Goal: Task Accomplishment & Management: Complete application form

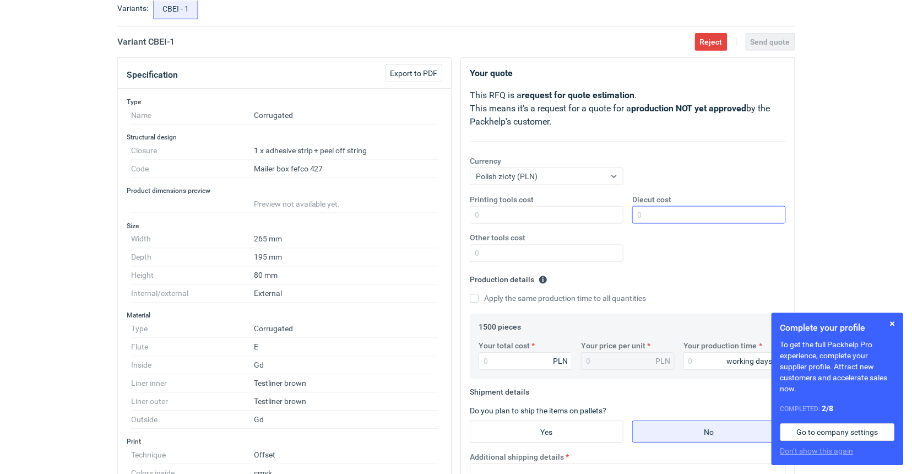
scroll to position [69, 0]
click at [669, 218] on input "Diecut cost" at bounding box center [710, 214] width 154 height 18
type input "1600"
click at [472, 299] on input "Apply the same production time to all quantities" at bounding box center [474, 298] width 9 height 9
checkbox input "true"
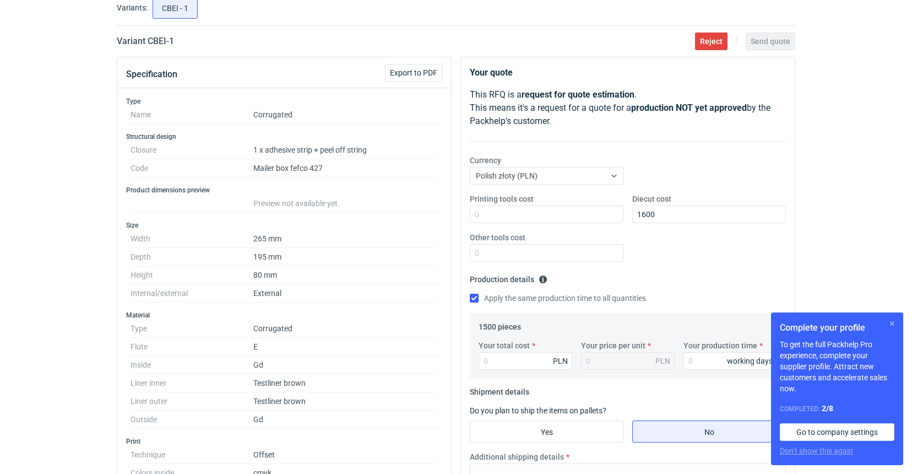
click at [893, 324] on button "button" at bounding box center [892, 323] width 13 height 13
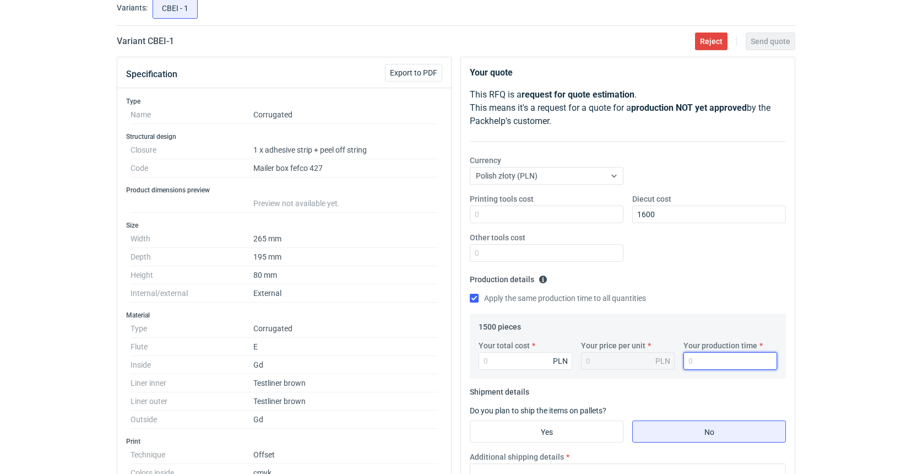
click at [694, 360] on input "Your production time" at bounding box center [731, 361] width 94 height 18
type input "15"
click at [520, 357] on input "Your total cost" at bounding box center [526, 361] width 94 height 18
type input "8"
type input "0.01"
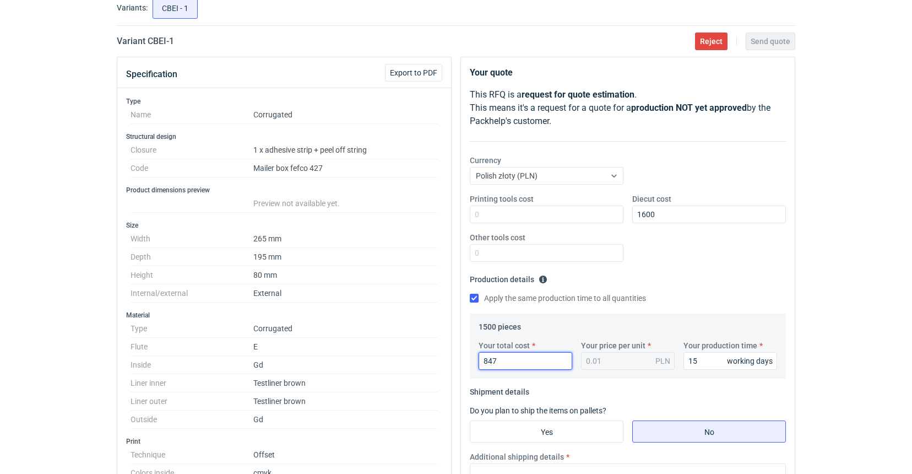
type input "8475"
type input "5.65"
drag, startPoint x: 479, startPoint y: 360, endPoint x: 473, endPoint y: 360, distance: 6.1
click at [473, 360] on div "1500 pieces Your total cost 8475 PLN Your price per unit 5.65 PLN Your producti…" at bounding box center [628, 345] width 316 height 65
type input "8"
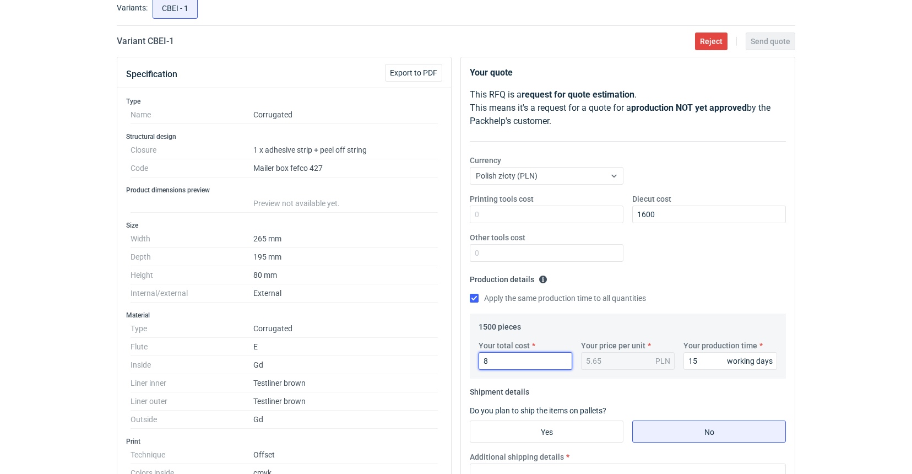
type input "0.01"
type input "86"
type input "0.06"
type input "8610"
type input "5.74"
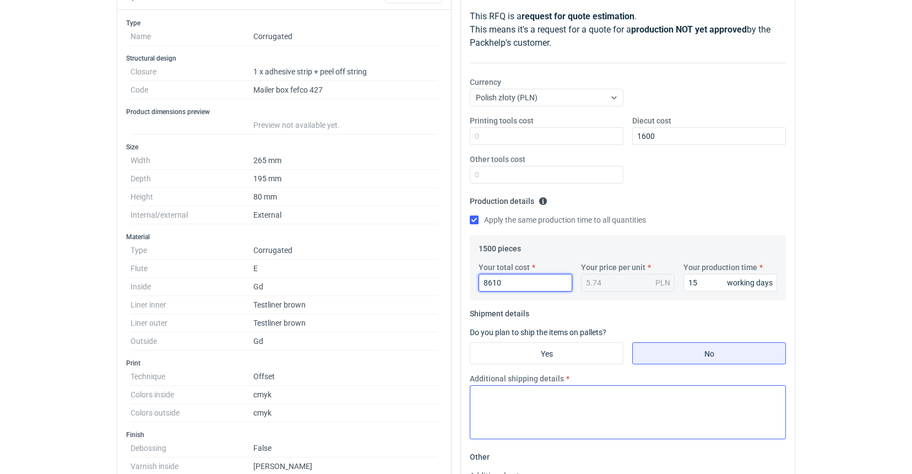
scroll to position [149, 0]
type input "8610"
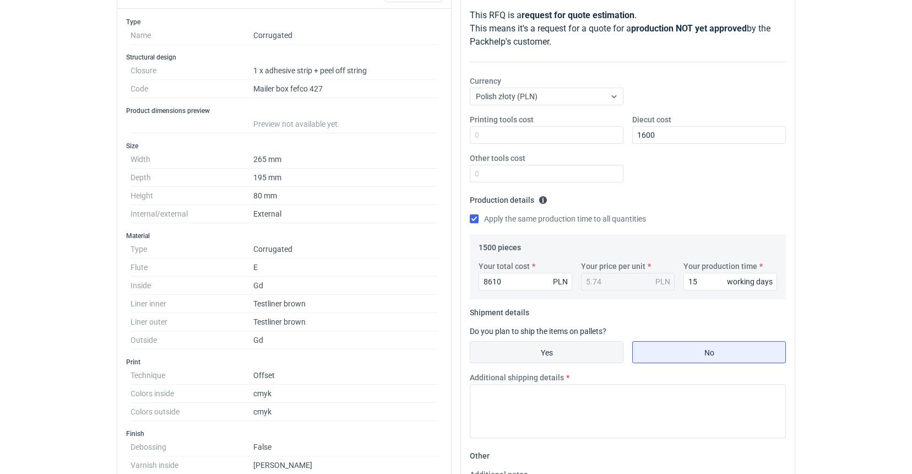
click at [535, 352] on input "Yes" at bounding box center [546, 352] width 153 height 21
radio input "true"
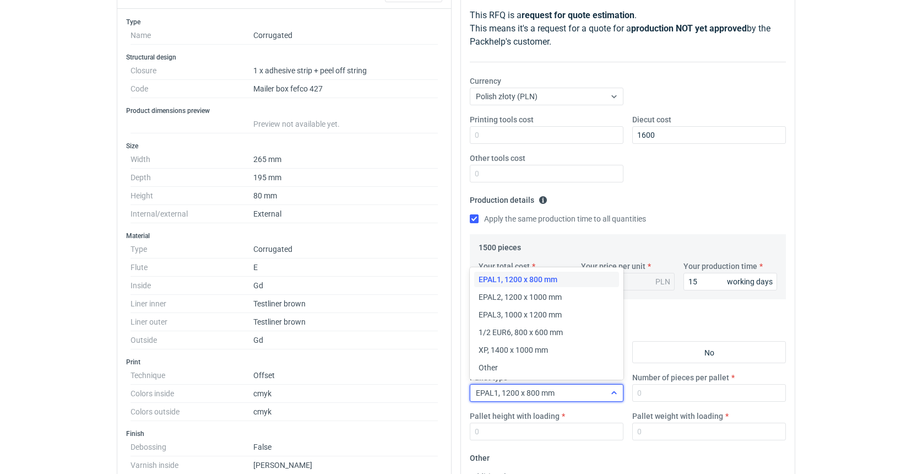
click at [617, 393] on icon at bounding box center [614, 392] width 9 height 9
click at [547, 299] on span "EPAL2, 1200 x 1000 mm" at bounding box center [520, 296] width 83 height 11
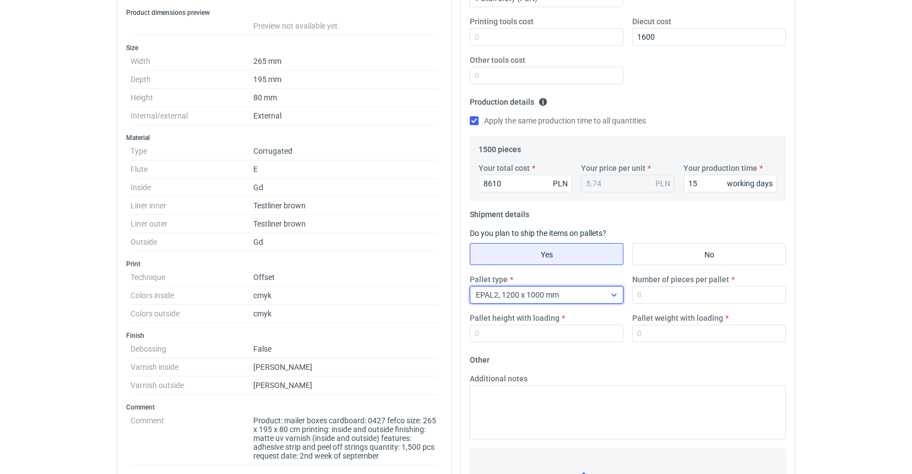
scroll to position [247, 0]
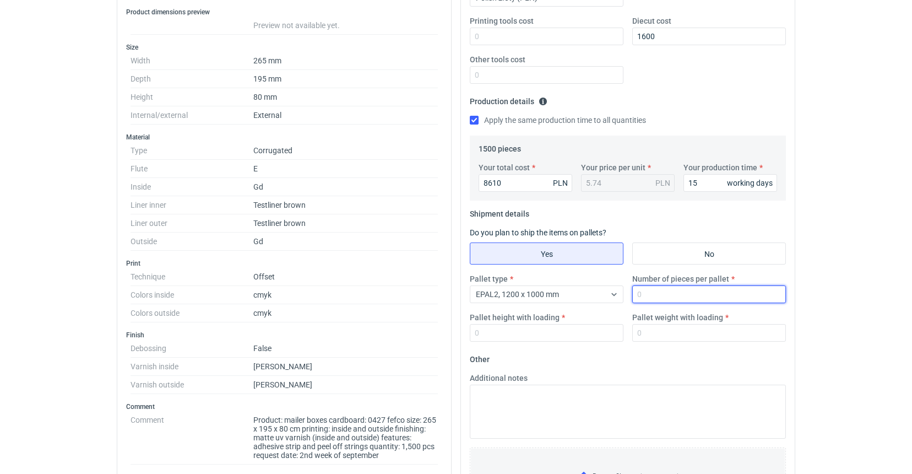
click at [647, 297] on input "Number of pieces per pallet" at bounding box center [709, 294] width 154 height 18
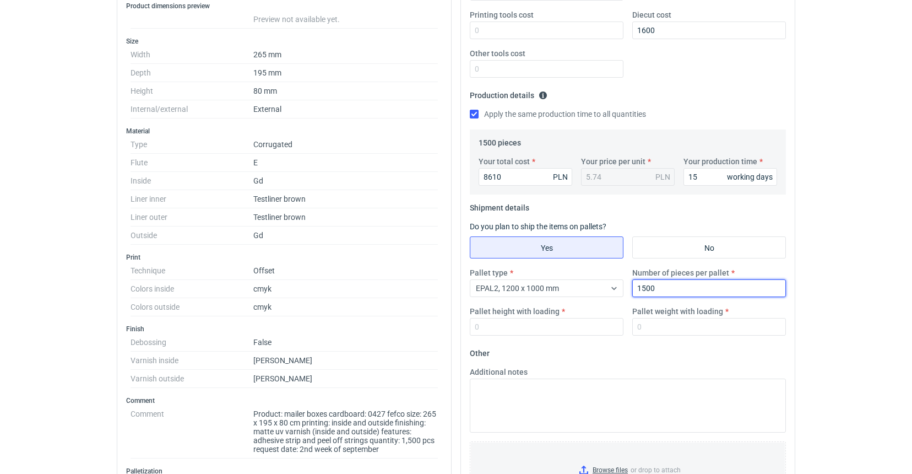
scroll to position [254, 0]
drag, startPoint x: 658, startPoint y: 284, endPoint x: 632, endPoint y: 288, distance: 26.7
click at [632, 288] on div "Number of pieces per pallet 1500" at bounding box center [709, 282] width 162 height 30
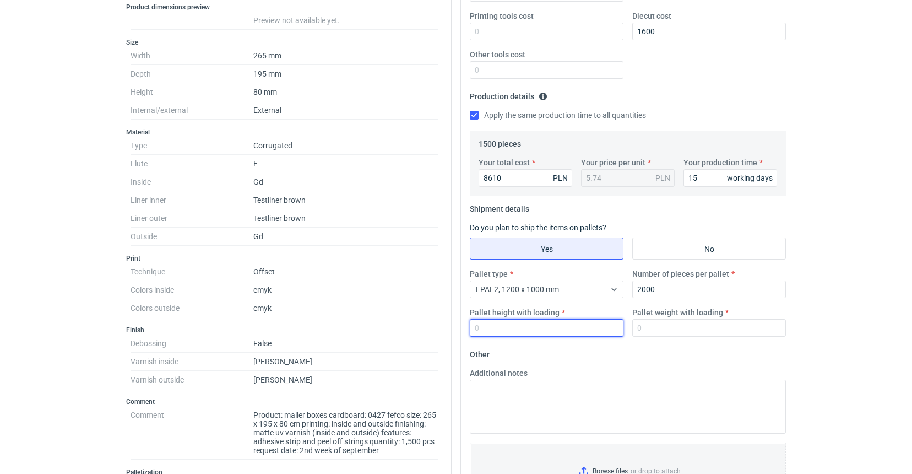
click at [563, 327] on input "Pallet height with loading" at bounding box center [547, 328] width 154 height 18
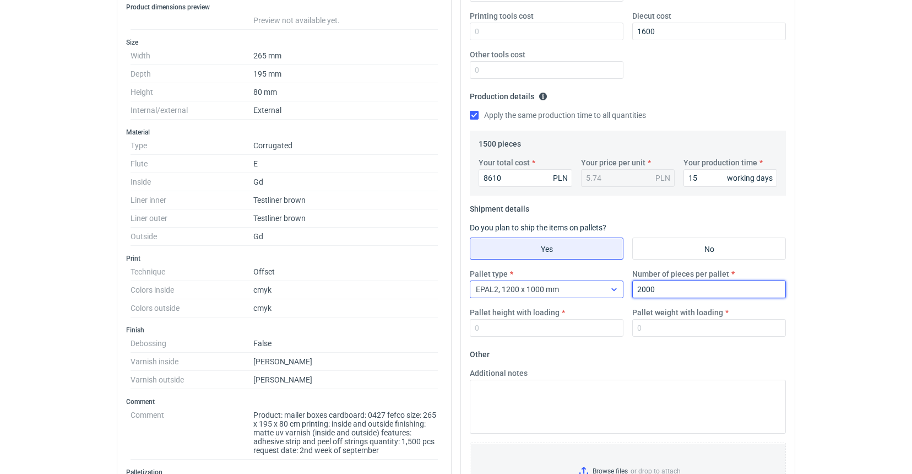
drag, startPoint x: 663, startPoint y: 289, endPoint x: 615, endPoint y: 285, distance: 48.1
click at [615, 285] on div "Pallet type EPAL2, 1200 x 1000 mm Number of pieces per pallet 2000 Pallet heigh…" at bounding box center [627, 306] width 325 height 77
type input "1500"
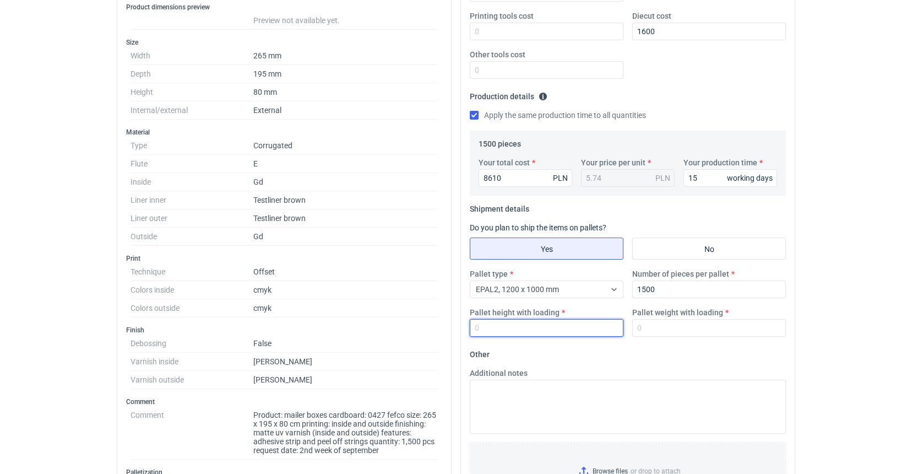
click at [541, 331] on input "Pallet height with loading" at bounding box center [547, 328] width 154 height 18
type input "1800"
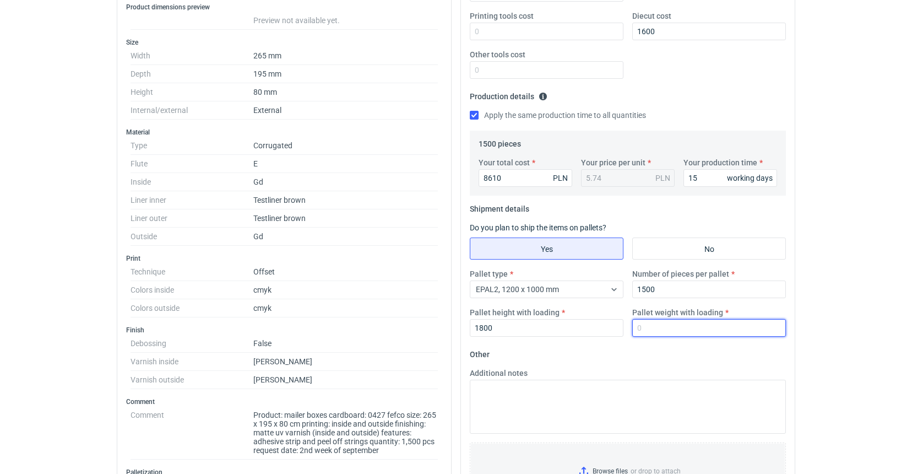
click at [652, 330] on input "Pallet weight with loading" at bounding box center [709, 328] width 154 height 18
type input "300"
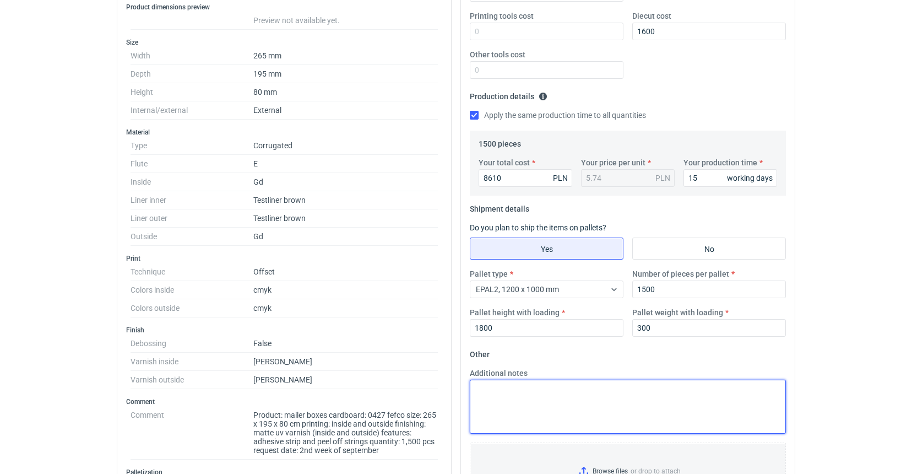
click at [575, 389] on textarea "Additional notes" at bounding box center [628, 407] width 316 height 54
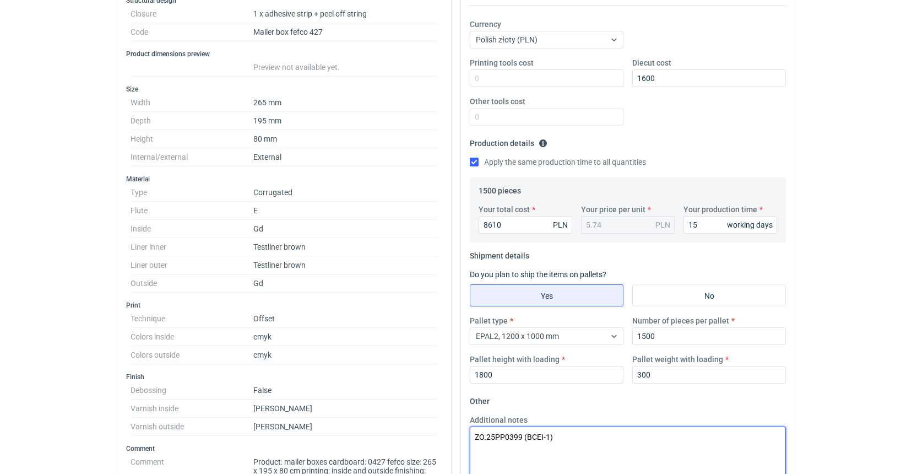
scroll to position [207, 0]
drag, startPoint x: 543, startPoint y: 432, endPoint x: 529, endPoint y: 433, distance: 13.8
click at [529, 433] on textarea "ZO.25PP0399 (BCEI-1)" at bounding box center [628, 452] width 316 height 54
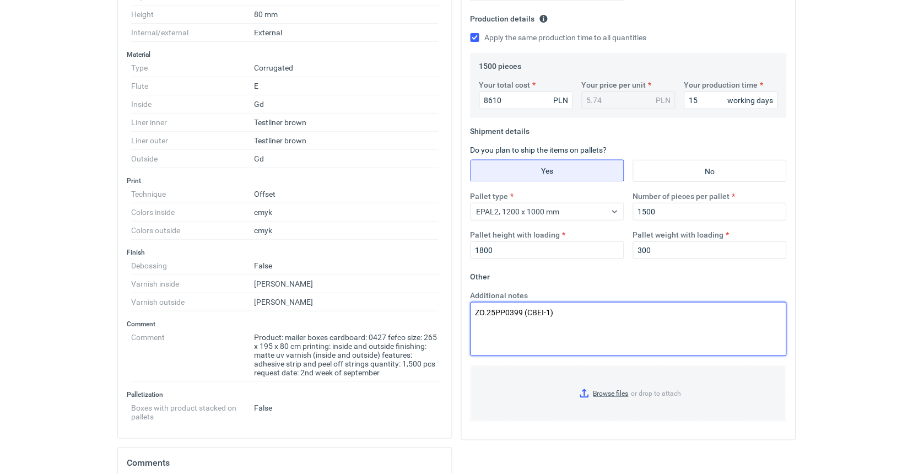
scroll to position [338, 0]
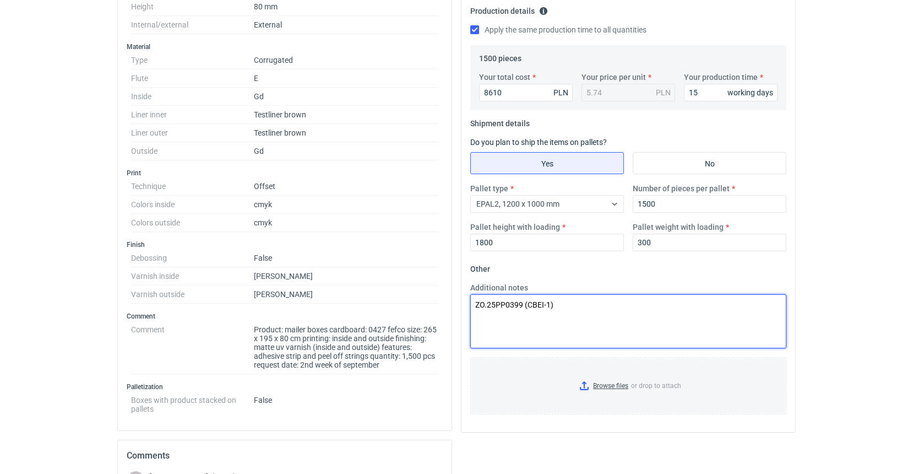
click at [576, 303] on textarea "ZO.25PP0399 (CBEI-1)" at bounding box center [628, 321] width 316 height 54
paste textarea "2W E 2*brązowa 295g (140/120)"
click at [509, 315] on textarea "ZO.25PP0399 (CBEI-1) Surowiec:2W E 2*brązowa 295g (140/120)" at bounding box center [628, 321] width 316 height 54
click at [631, 318] on textarea "ZO.25PP0399 (CBEI-1) Surowiec: 2W E 2*brązowa 295g (140/120)" at bounding box center [628, 321] width 316 height 54
paste textarea "taśma zaklejająca fingerlift 12/17mm"
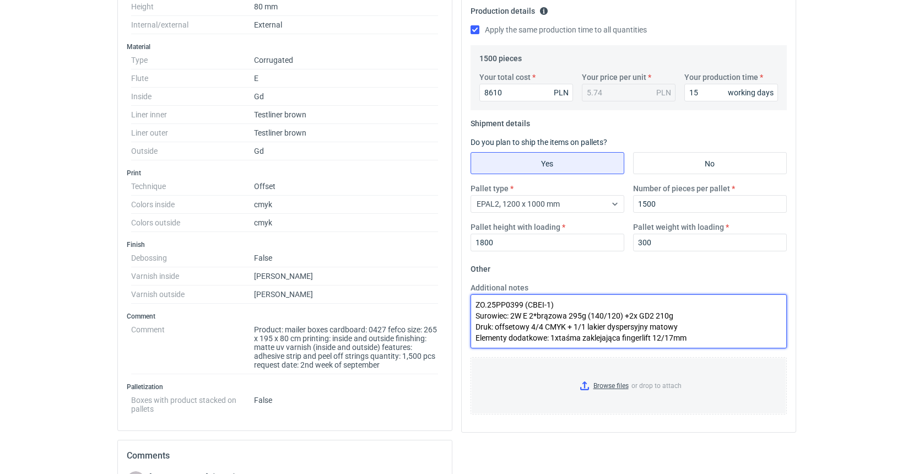
click at [558, 335] on textarea "ZO.25PP0399 (CBEI-1) Surowiec: 2W E 2*brązowa 295g (140/120) +2x GD2 210g Druk:…" at bounding box center [628, 321] width 316 height 54
click at [709, 336] on textarea "ZO.25PP0399 (CBEI-1) Surowiec: 2W E 2*brązowa 295g (140/120) +2x GD2 210g Druk:…" at bounding box center [628, 321] width 316 height 54
paste textarea "taśma rozrywająca 4mm"
click at [704, 332] on textarea "ZO.25PP0399 (CBEI-1) Surowiec: 2W E 2*brązowa 295g (140/120) +2x GD2 210g Druk:…" at bounding box center [628, 321] width 316 height 54
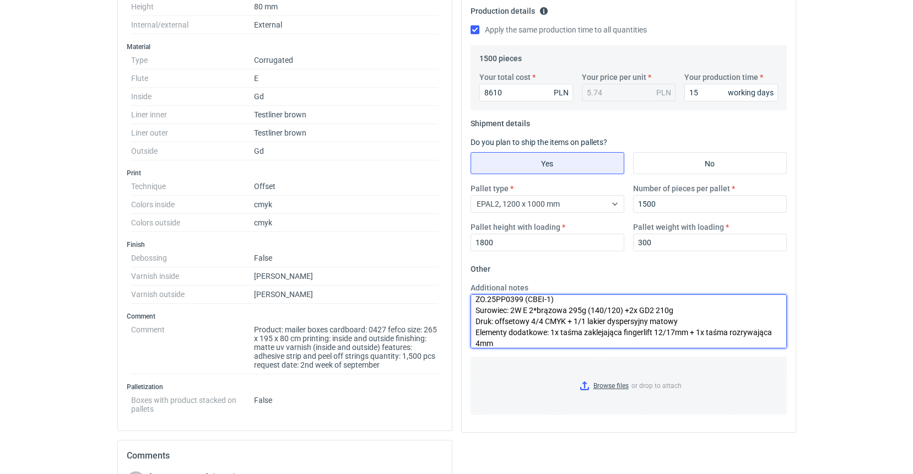
click at [558, 344] on textarea "ZO.25PP0399 (CBEI-1) Surowiec: 2W E 2*brązowa 295g (140/120) +2x GD2 210g Druk:…" at bounding box center [628, 321] width 316 height 54
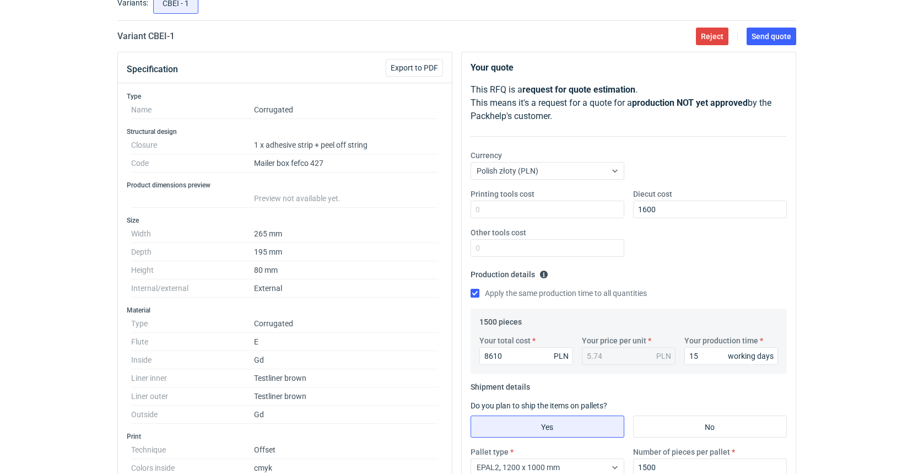
scroll to position [52, 0]
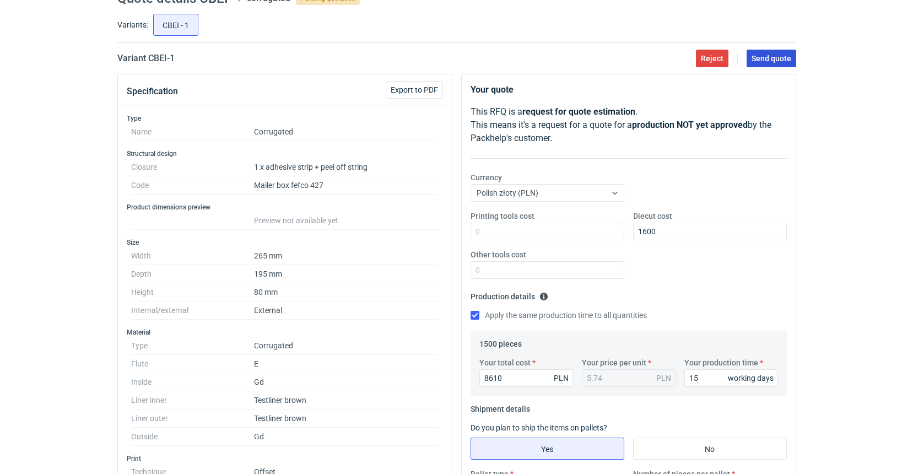
type textarea "ZO.25PP0399 (CBEI-1) Surowiec: 2W E 2*brązowa 295g (140/120) +2x GD2 210g Druk:…"
click at [762, 58] on span "Send quote" at bounding box center [771, 59] width 40 height 8
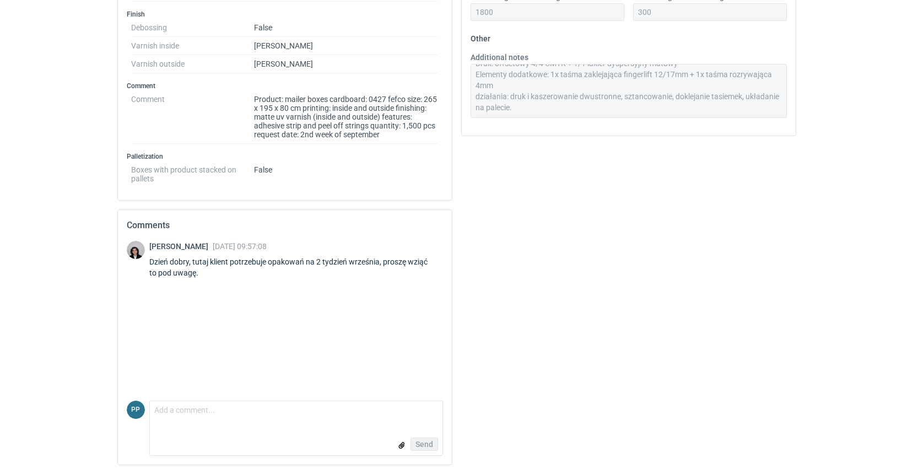
scroll to position [568, 0]
click at [174, 413] on textarea "Comment message" at bounding box center [296, 412] width 292 height 23
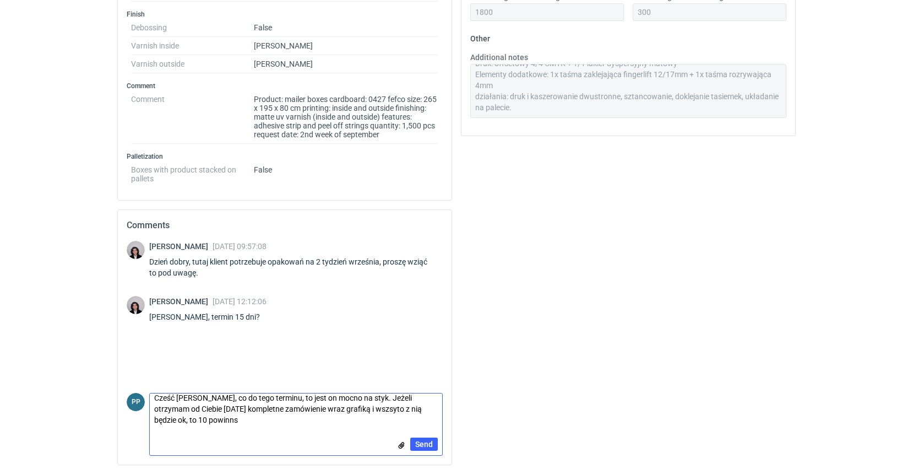
scroll to position [0, 0]
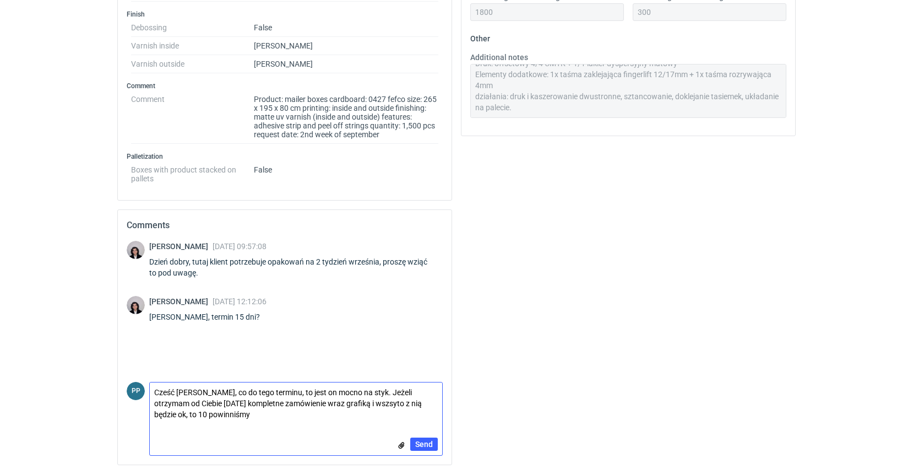
click at [432, 401] on textarea "Cześć [PERSON_NAME], co do tego terminu, to jest on mocno na styk. Jeżeli otrzy…" at bounding box center [296, 403] width 292 height 42
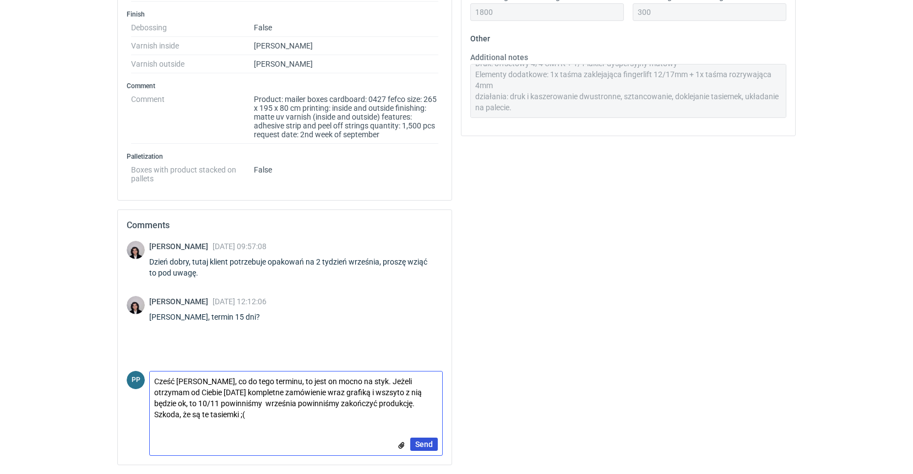
scroll to position [598, 0]
click at [173, 403] on textarea "Cześć [PERSON_NAME], co do tego terminu, to jest on mocno na styk. Jeżeli otrzy…" at bounding box center [296, 397] width 292 height 53
drag, startPoint x: 228, startPoint y: 402, endPoint x: 187, endPoint y: 403, distance: 41.3
click at [187, 403] on textarea "Cześć [PERSON_NAME], co do tego terminu, to jest on mocno na styk. Jeżeli otrzy…" at bounding box center [296, 397] width 292 height 53
type textarea "Cześć [PERSON_NAME], co do tego terminu, to jest on mocno na styk. Jeżeli otrzy…"
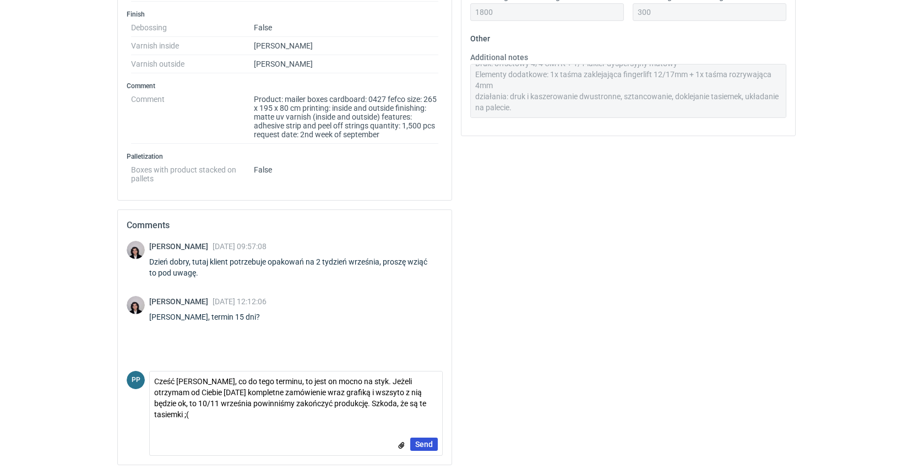
click at [431, 443] on span "Send" at bounding box center [424, 444] width 18 height 8
